Goal: Find specific page/section: Find specific page/section

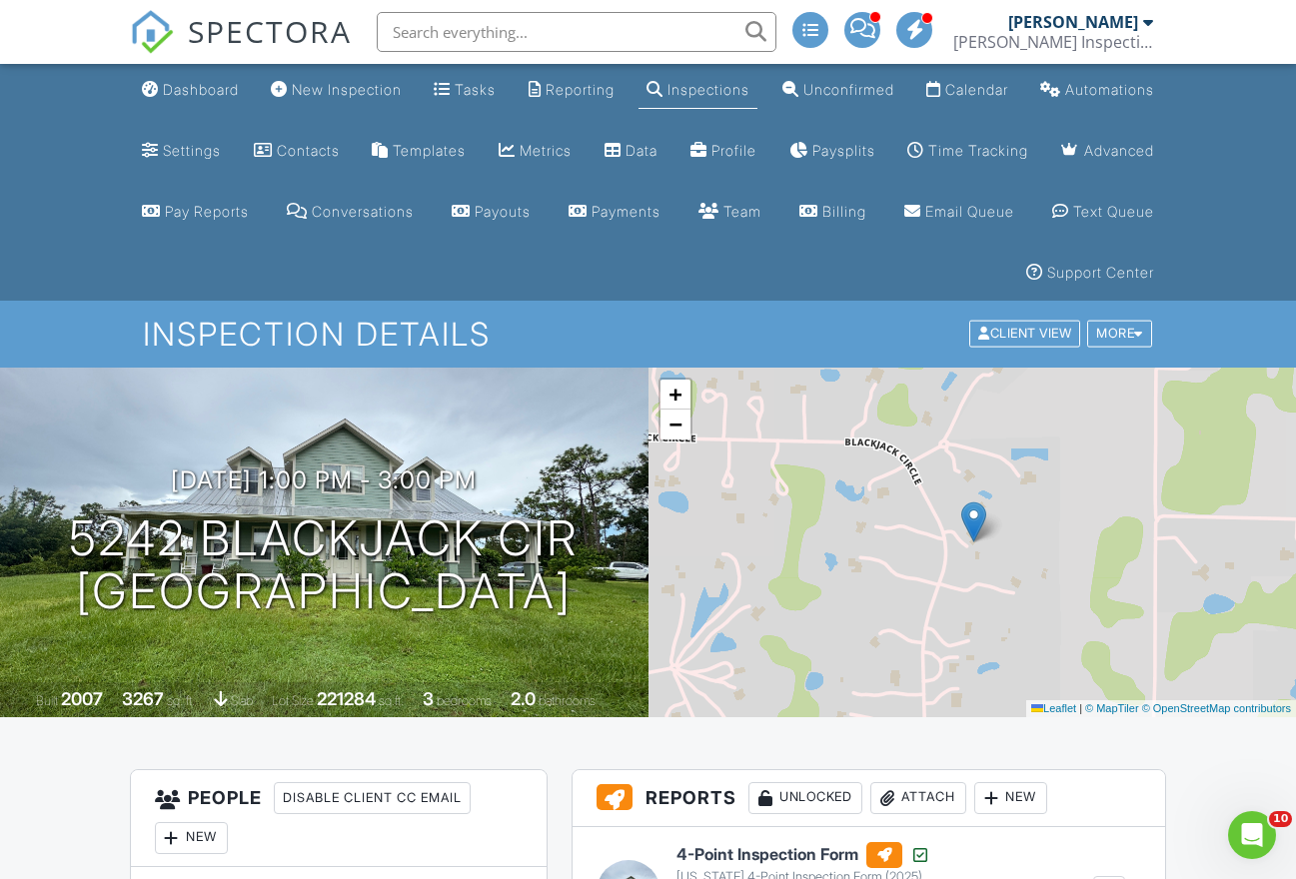
click at [417, 34] on input "text" at bounding box center [577, 32] width 400 height 40
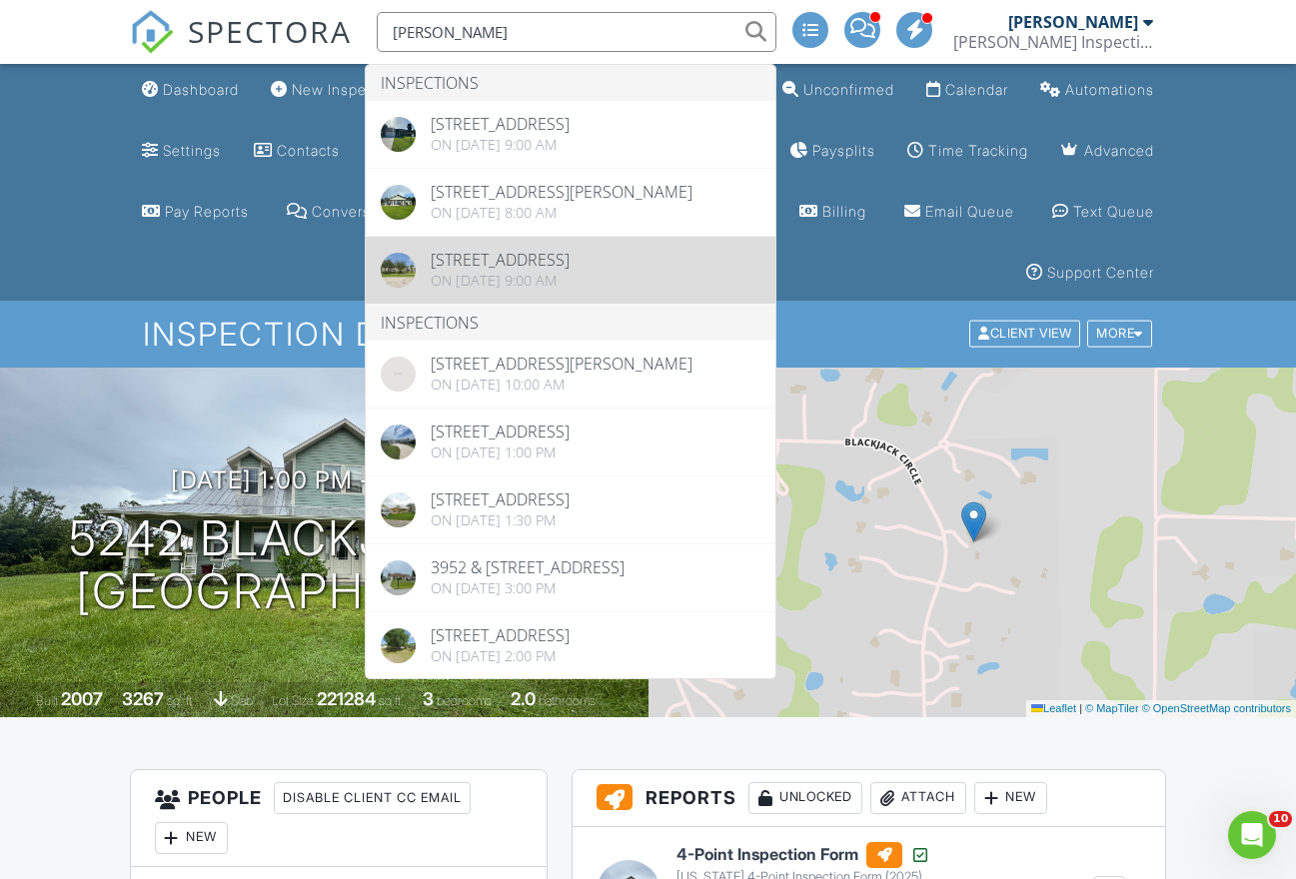
type input "[PERSON_NAME]"
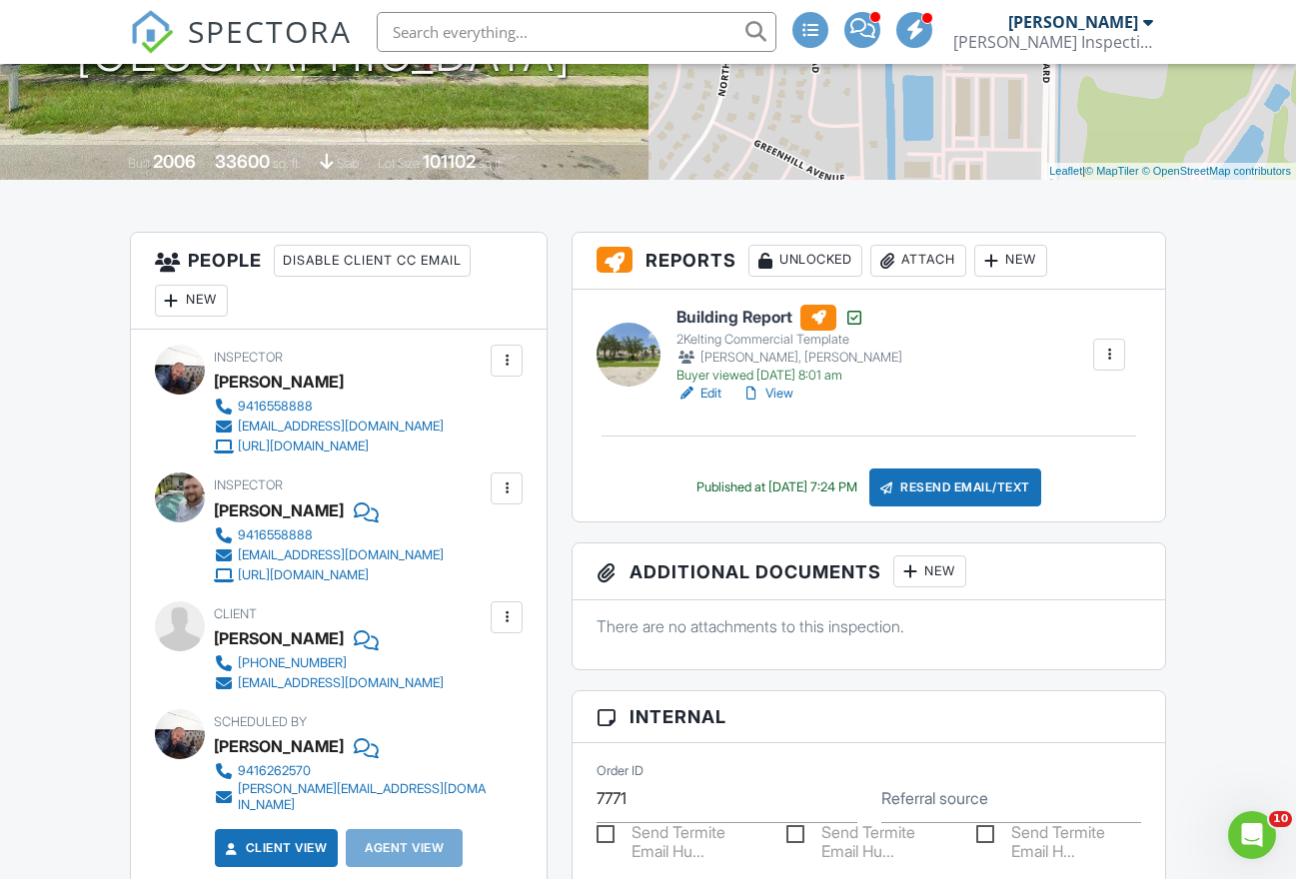
scroll to position [542, 0]
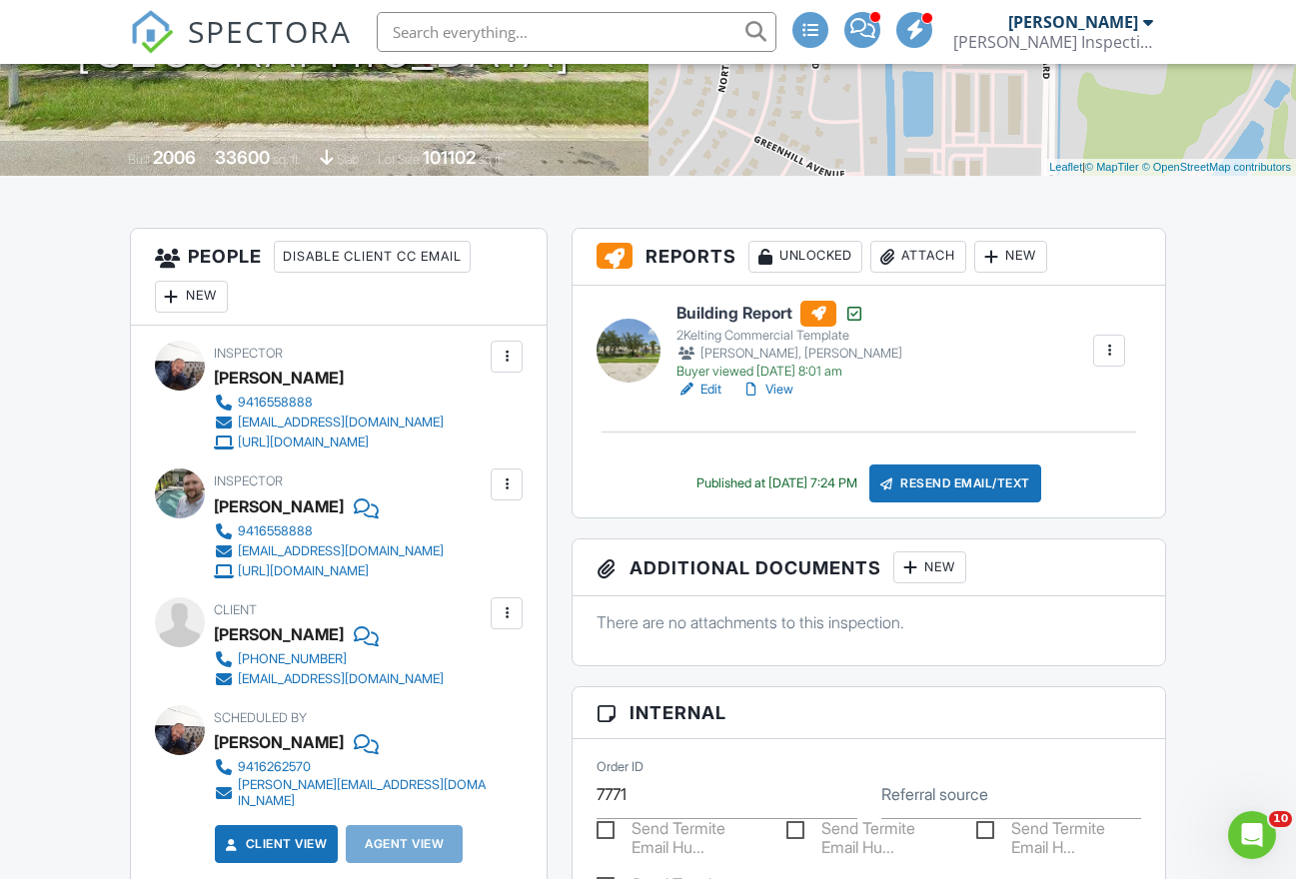
click at [783, 386] on link "View" at bounding box center [767, 390] width 52 height 20
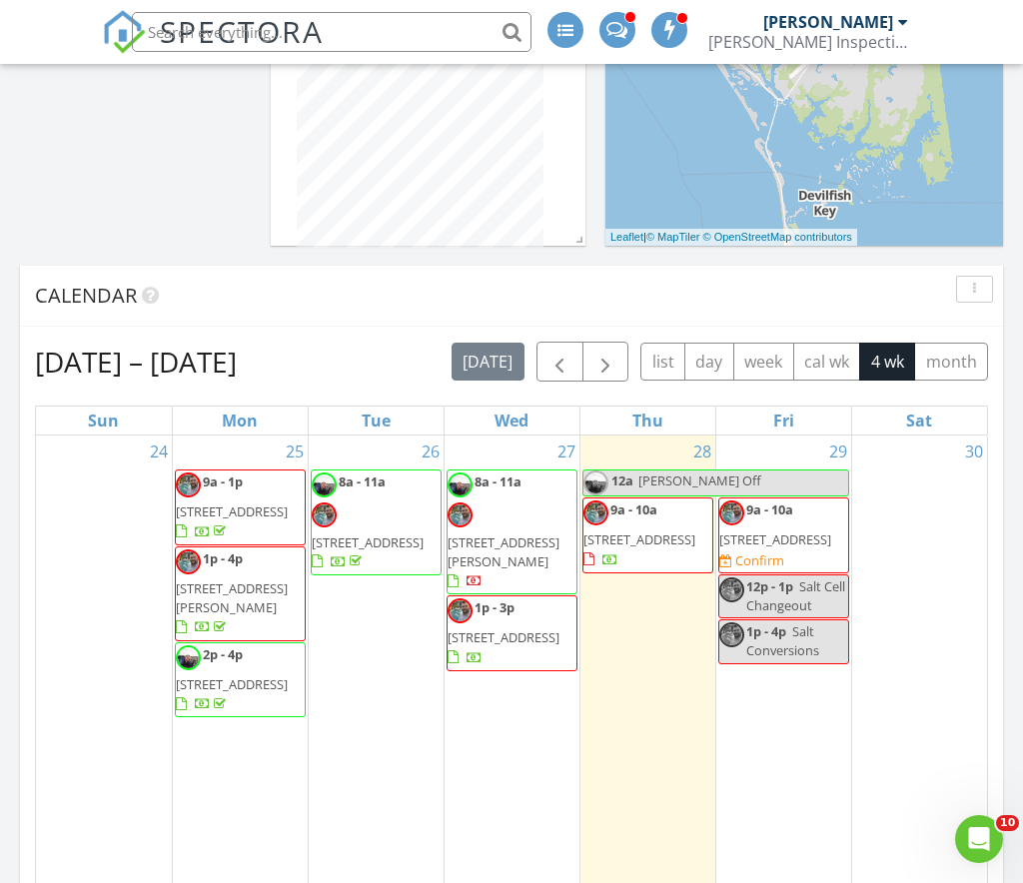
scroll to position [1124, 0]
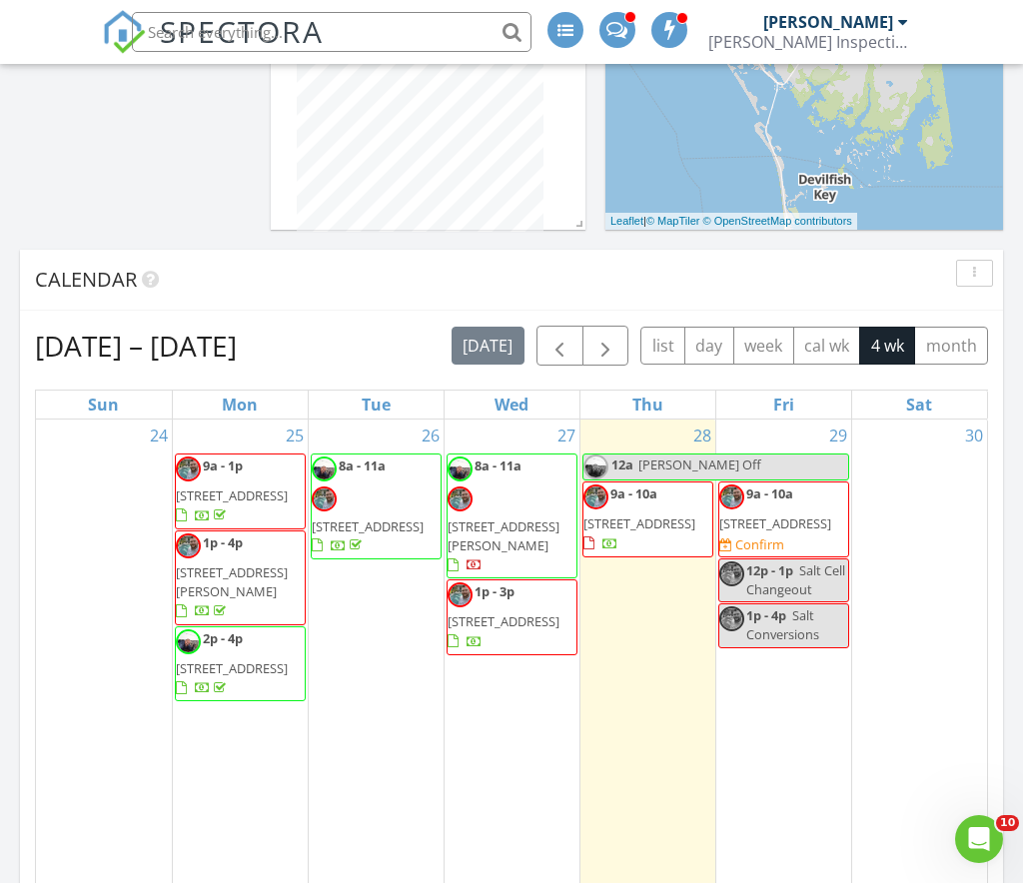
click at [509, 518] on span "6161 Duncan Rd, Punta Gorda 33950" at bounding box center [504, 536] width 112 height 37
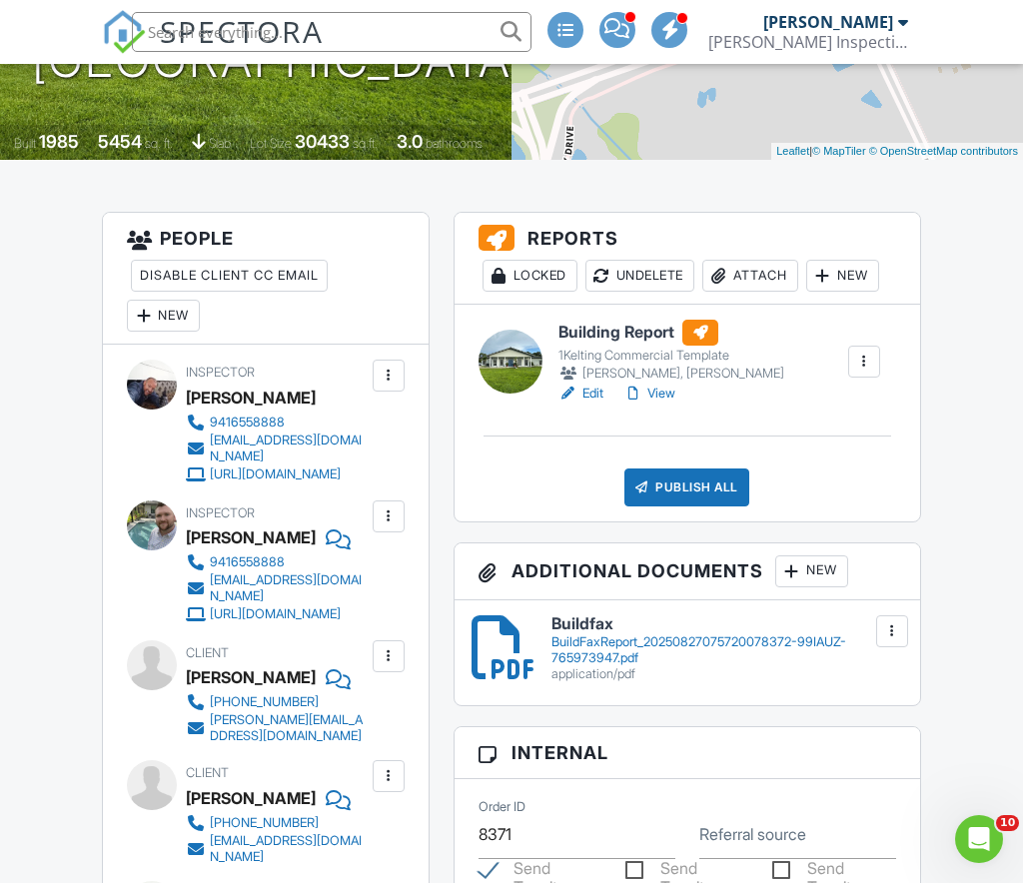
scroll to position [631, 0]
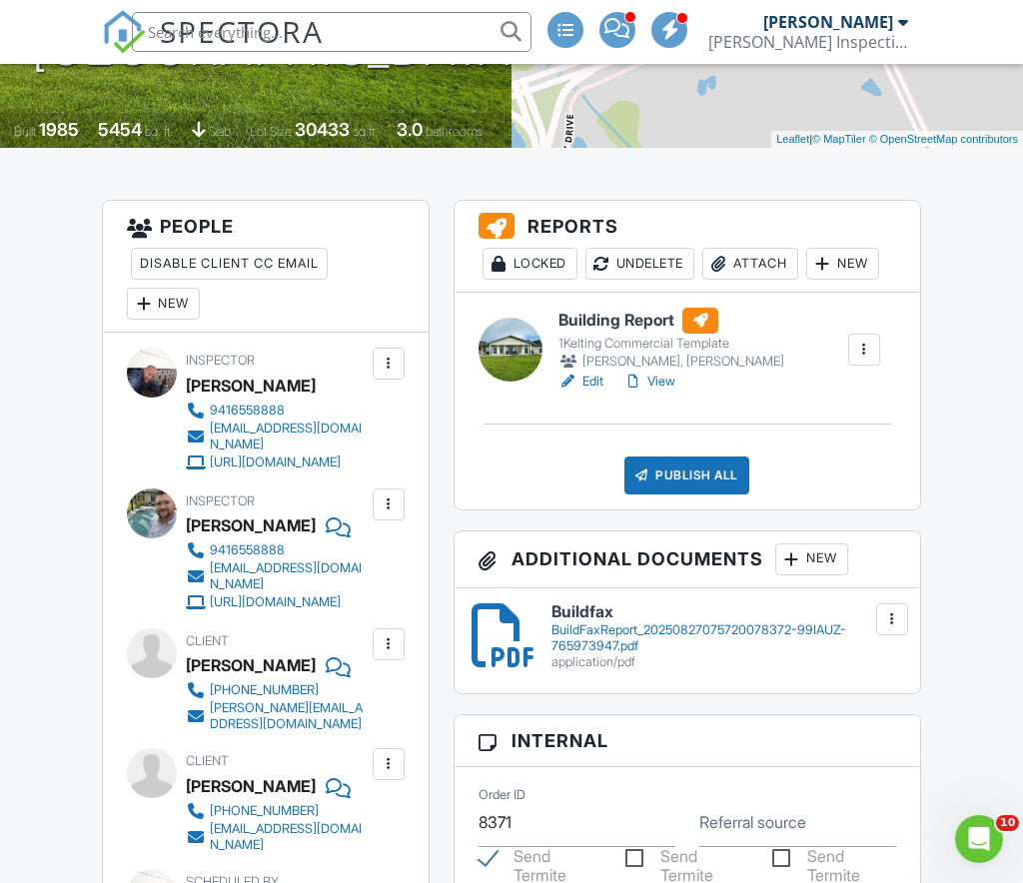
click at [668, 384] on link "View" at bounding box center [650, 382] width 52 height 20
